Goal: Task Accomplishment & Management: Use online tool/utility

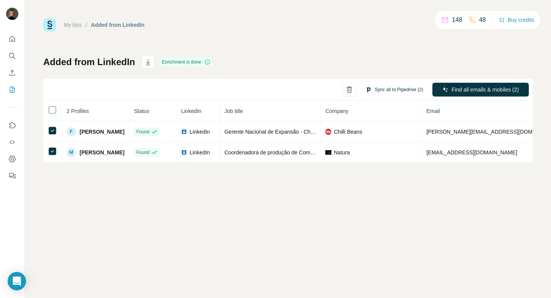
click at [416, 92] on button "Sync all to Pipedrive (2)" at bounding box center [394, 89] width 68 height 11
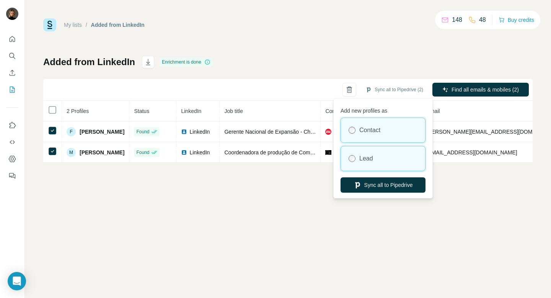
click at [399, 165] on div "Lead" at bounding box center [383, 158] width 84 height 24
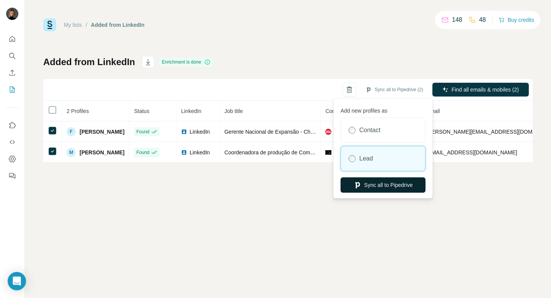
click at [406, 188] on button "Sync all to Pipedrive" at bounding box center [382, 184] width 85 height 15
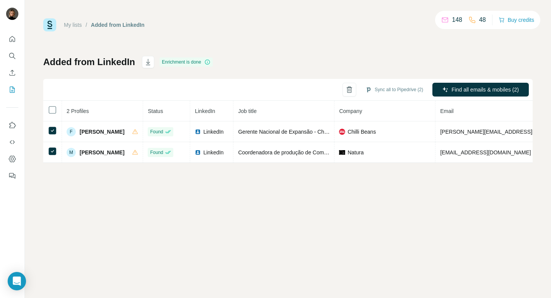
click at [283, 239] on div "My lists / Added from LinkedIn 148 48 Buy credits Added from LinkedIn Enrichmen…" at bounding box center [288, 149] width 526 height 298
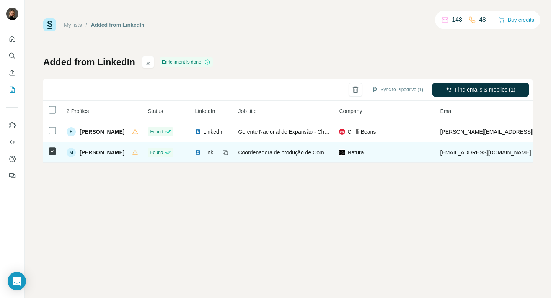
click at [50, 156] on td at bounding box center [52, 152] width 19 height 21
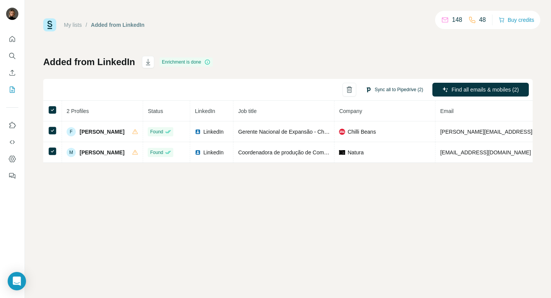
click at [385, 89] on button "Sync all to Pipedrive (2)" at bounding box center [394, 89] width 68 height 11
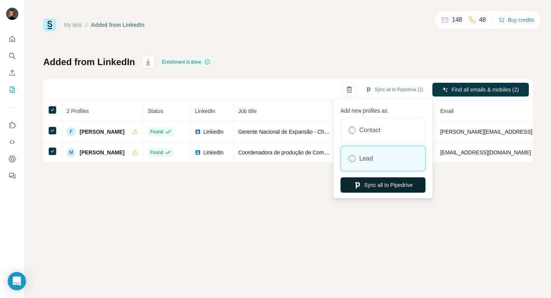
click at [370, 185] on button "Sync all to Pipedrive" at bounding box center [382, 184] width 85 height 15
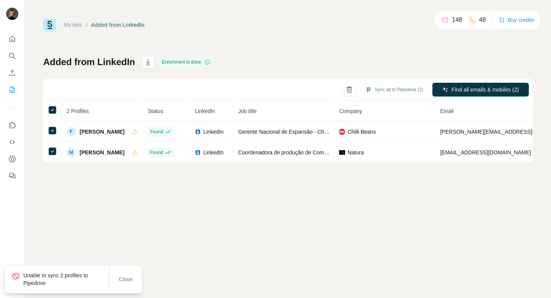
click at [73, 274] on p "Unable to sync 2 profiles to Pipedrive" at bounding box center [66, 278] width 86 height 15
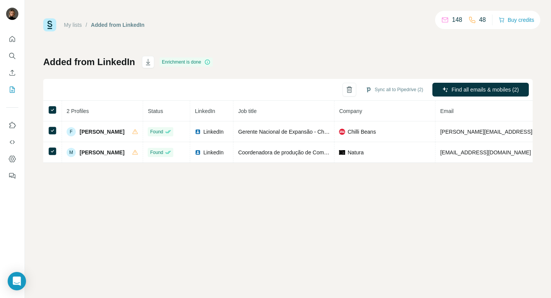
click at [131, 279] on div "Close" at bounding box center [125, 286] width 33 height 15
click at [303, 200] on div "My lists / Added from LinkedIn 148 48 Buy credits Added from LinkedIn Enrichmen…" at bounding box center [288, 149] width 526 height 298
click at [390, 89] on button "Sync all to Pipedrive (2)" at bounding box center [394, 89] width 68 height 11
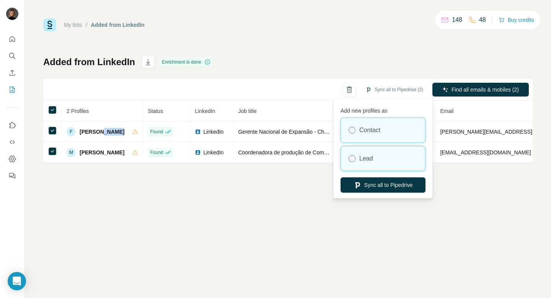
click at [377, 167] on div "Lead" at bounding box center [383, 158] width 84 height 24
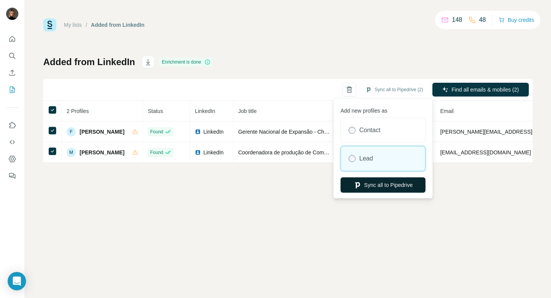
click at [379, 184] on button "Sync all to Pipedrive" at bounding box center [382, 184] width 85 height 15
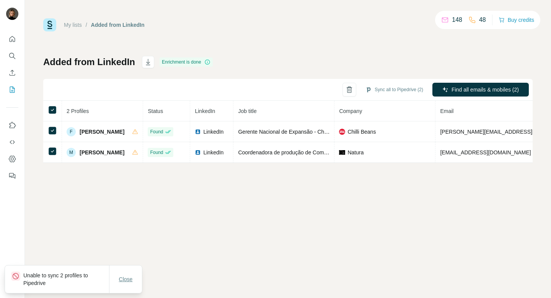
click at [114, 275] on button "Close" at bounding box center [126, 279] width 24 height 14
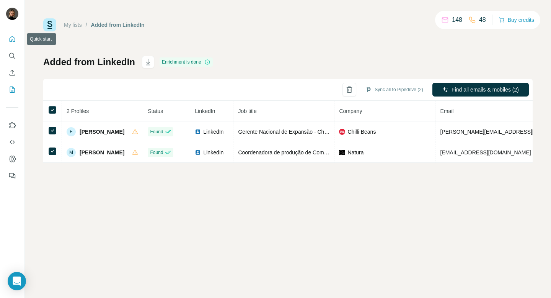
click at [13, 43] on button "Quick start" at bounding box center [12, 39] width 12 height 14
